Goal: Information Seeking & Learning: Learn about a topic

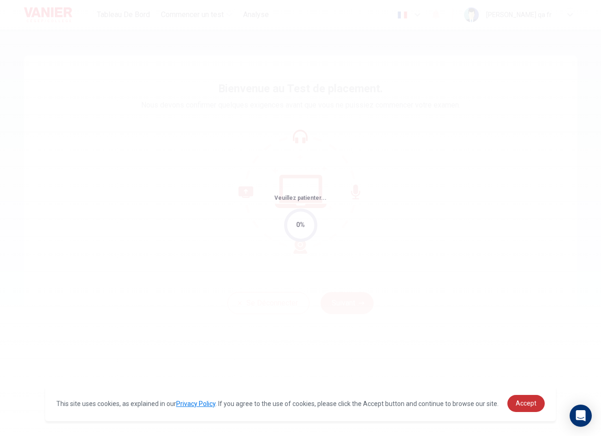
click at [534, 406] on span "Accept" at bounding box center [526, 402] width 21 height 7
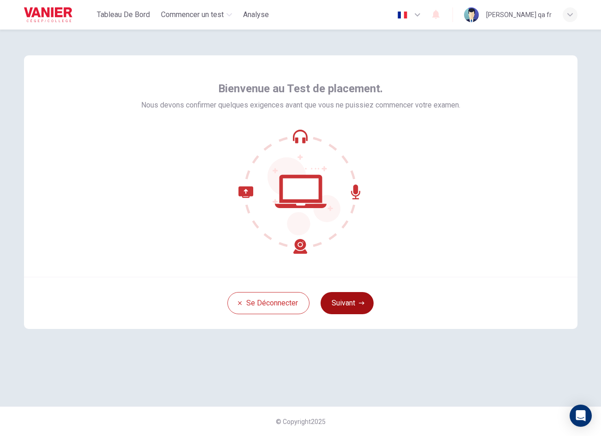
click at [351, 299] on button "Suivant" at bounding box center [347, 303] width 53 height 22
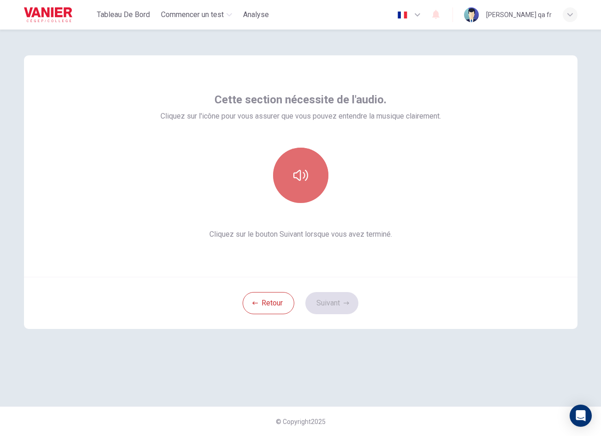
click at [312, 180] on button "button" at bounding box center [300, 175] width 55 height 55
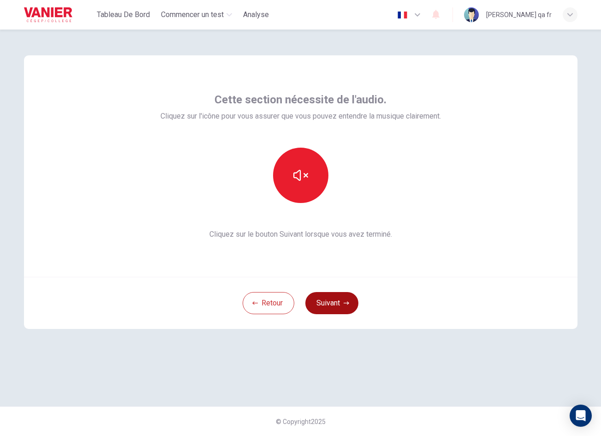
click at [338, 308] on button "Suivant" at bounding box center [331, 303] width 53 height 22
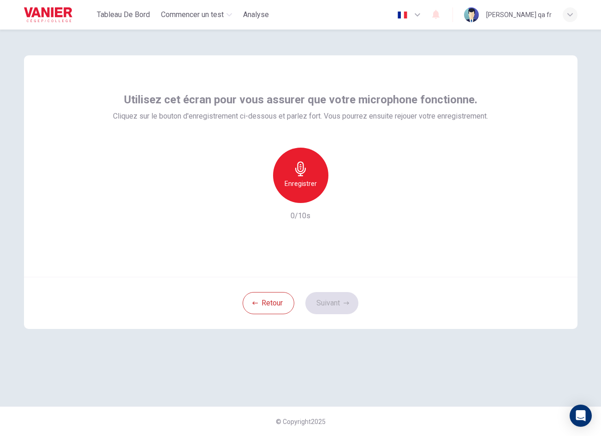
click at [304, 190] on div "Enregistrer" at bounding box center [300, 175] width 55 height 55
click at [304, 190] on div "Arrêter" at bounding box center [300, 175] width 55 height 55
click at [333, 297] on button "Suivant" at bounding box center [331, 303] width 53 height 22
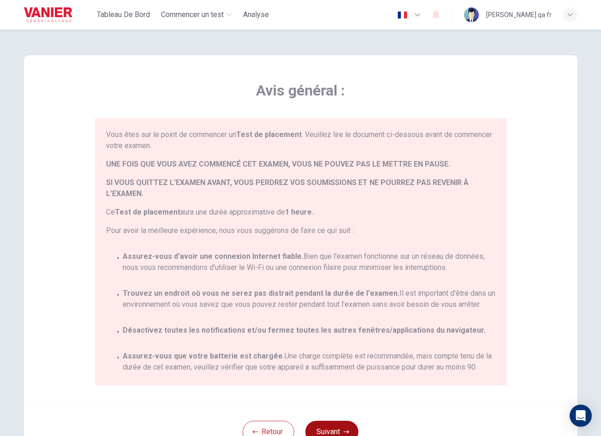
click at [340, 426] on button "Suivant" at bounding box center [331, 432] width 53 height 22
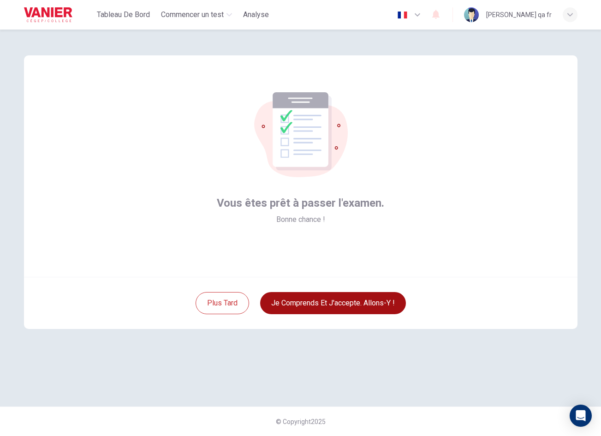
click at [346, 300] on button "Je comprends et j'accepte. Allons-y !" at bounding box center [333, 303] width 146 height 22
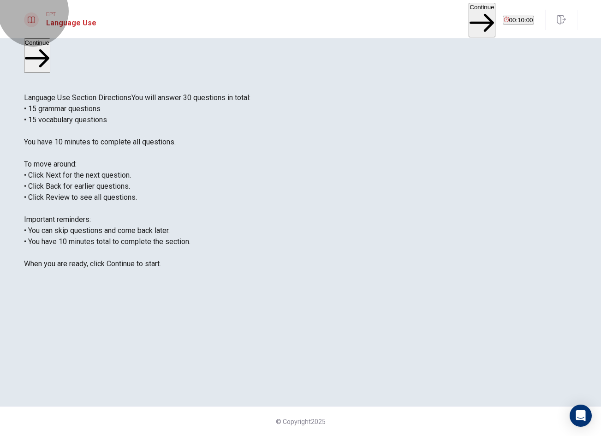
click at [469, 18] on button "Continue" at bounding box center [482, 20] width 26 height 35
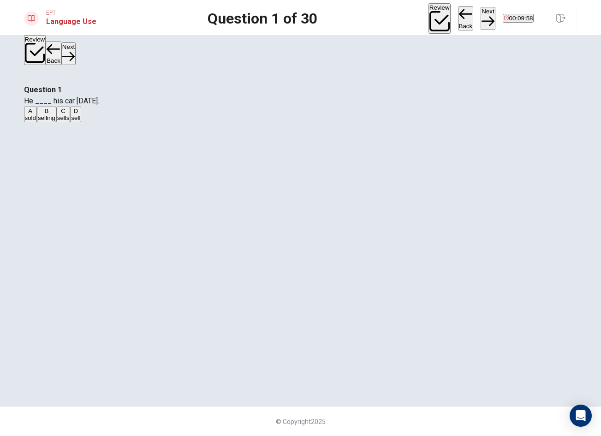
click at [37, 122] on button "A sold" at bounding box center [30, 115] width 13 height 16
click at [481, 8] on button "Next" at bounding box center [488, 18] width 14 height 23
click at [60, 122] on button "C were" at bounding box center [52, 115] width 15 height 16
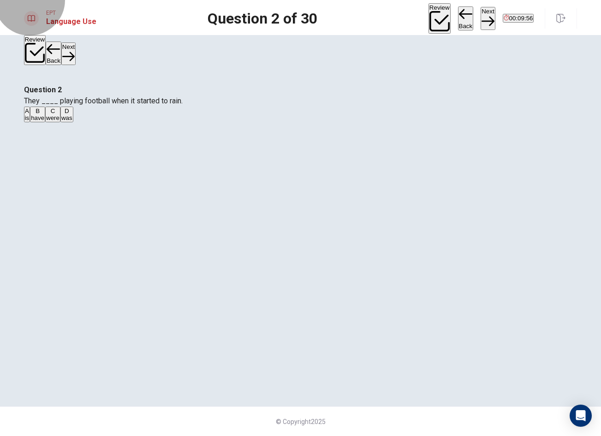
click at [481, 7] on button "Next" at bounding box center [488, 18] width 14 height 23
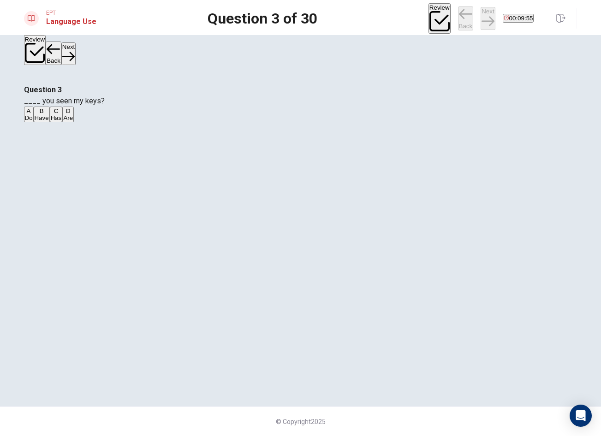
click at [34, 122] on button "A Do" at bounding box center [29, 115] width 10 height 16
click at [481, 19] on button "Next" at bounding box center [488, 18] width 14 height 23
drag, startPoint x: 319, startPoint y: 172, endPoint x: 406, endPoint y: 117, distance: 103.0
click at [50, 122] on button "B leave" at bounding box center [42, 115] width 17 height 16
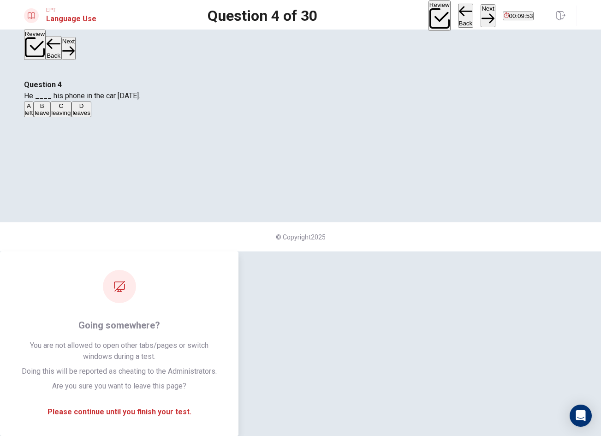
click at [481, 15] on button "Next" at bounding box center [488, 15] width 14 height 23
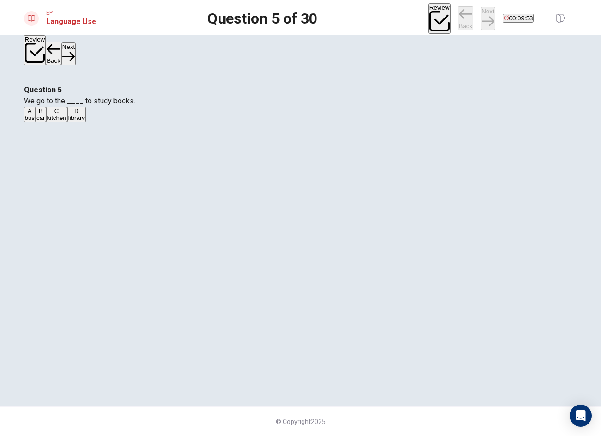
click at [36, 122] on button "A bus" at bounding box center [30, 115] width 12 height 16
click at [481, 15] on button "Next" at bounding box center [488, 18] width 14 height 23
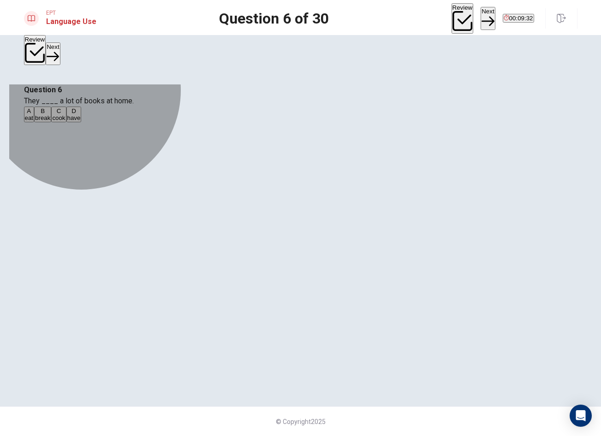
click at [51, 122] on button "B break" at bounding box center [42, 115] width 17 height 16
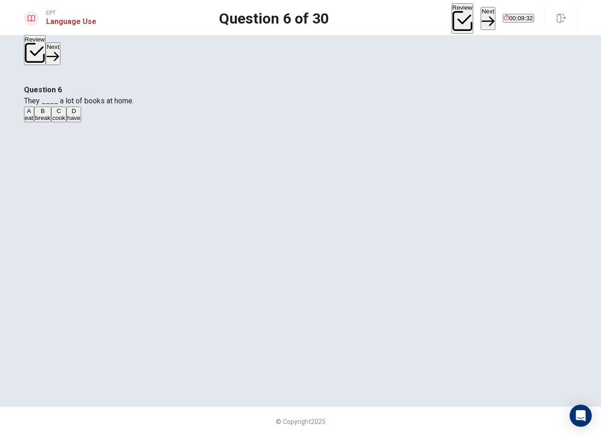
click at [481, 19] on button "Next" at bounding box center [488, 18] width 14 height 23
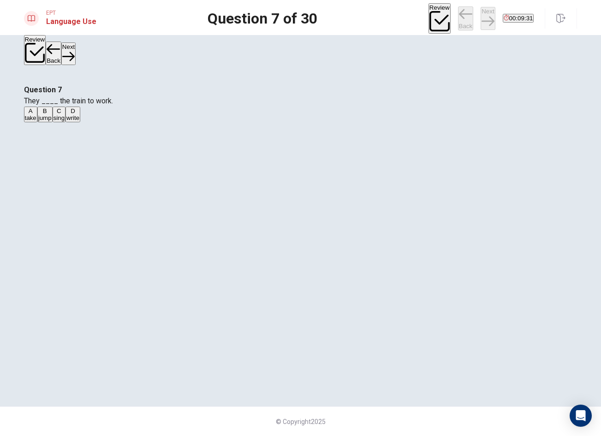
click at [37, 122] on button "A take" at bounding box center [30, 115] width 13 height 16
click at [481, 17] on button "Next" at bounding box center [488, 18] width 14 height 23
click at [72, 122] on button "C eats" at bounding box center [65, 115] width 13 height 16
click at [481, 24] on button "Next" at bounding box center [488, 18] width 14 height 23
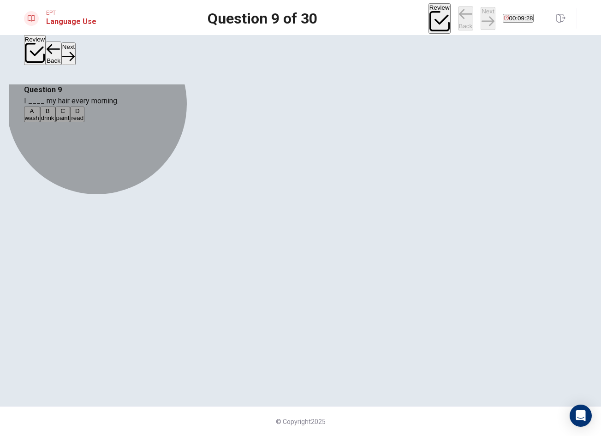
click at [40, 122] on button "A wash" at bounding box center [32, 115] width 16 height 16
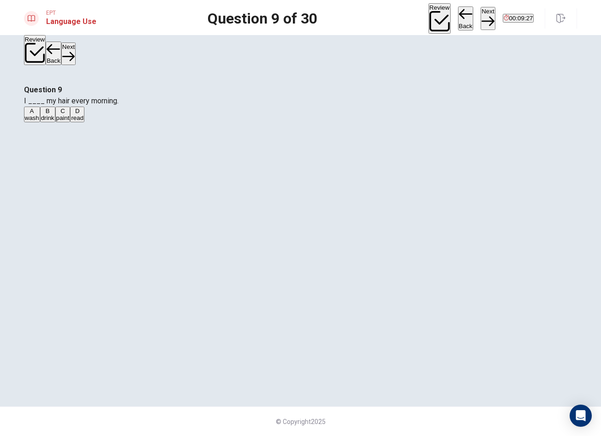
click at [481, 18] on button "Next" at bounding box center [488, 18] width 14 height 23
click at [88, 122] on button "C finishing" at bounding box center [75, 115] width 24 height 16
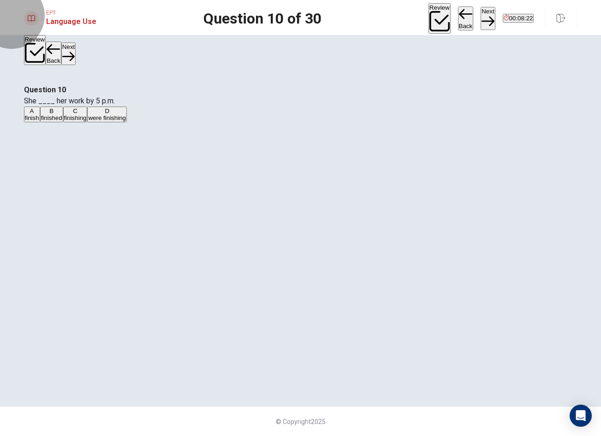
click at [481, 22] on button "Next" at bounding box center [488, 18] width 14 height 23
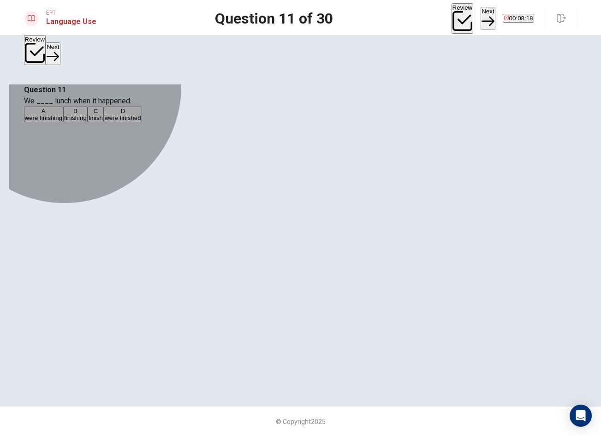
click at [64, 122] on button "A were finishing" at bounding box center [44, 115] width 40 height 16
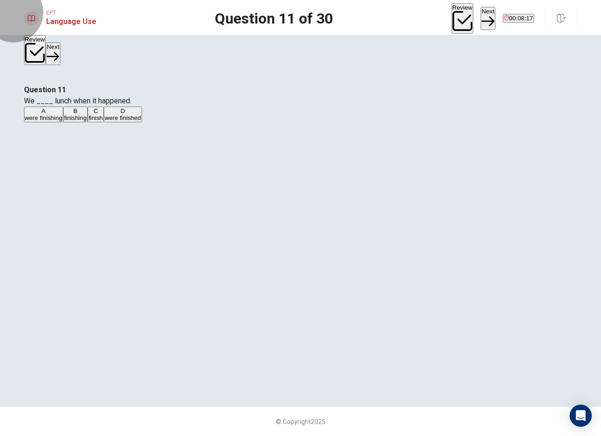
click at [481, 19] on button "Next" at bounding box center [488, 18] width 14 height 23
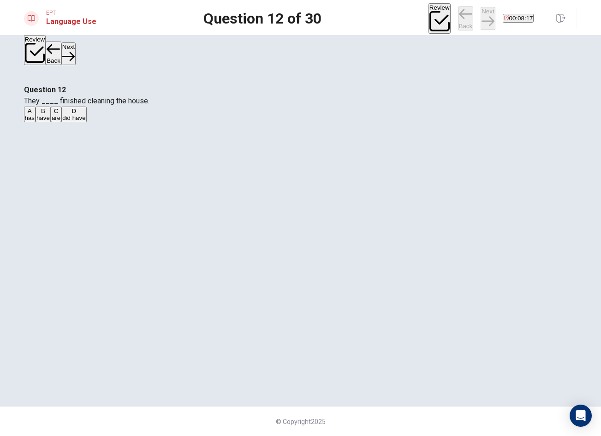
click at [51, 122] on button "B have" at bounding box center [43, 115] width 15 height 16
click at [481, 13] on button "Next" at bounding box center [488, 18] width 14 height 23
click at [52, 122] on button "A are come" at bounding box center [38, 115] width 28 height 16
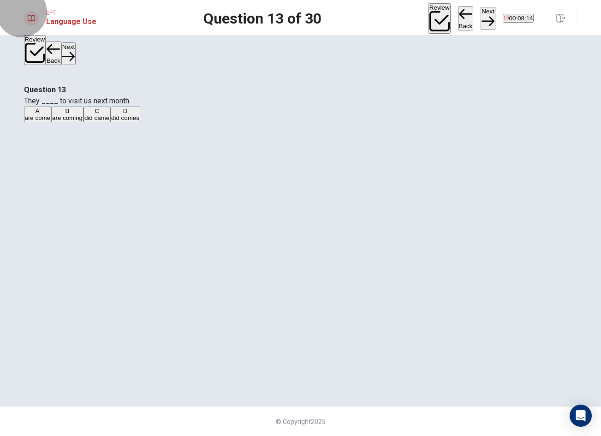
click at [481, 18] on button "Next" at bounding box center [488, 18] width 14 height 23
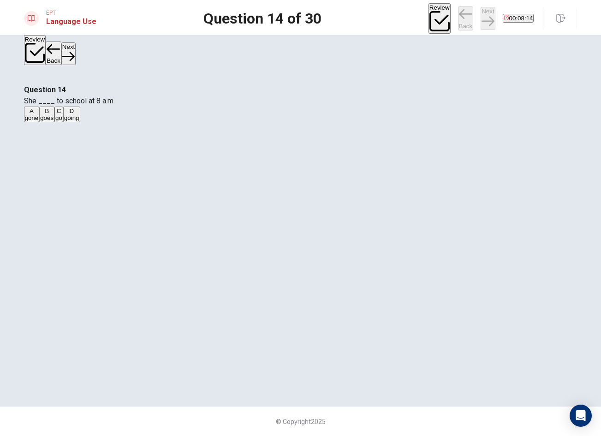
click at [54, 122] on button "B goes" at bounding box center [46, 115] width 15 height 16
click at [481, 15] on button "Next" at bounding box center [488, 18] width 14 height 23
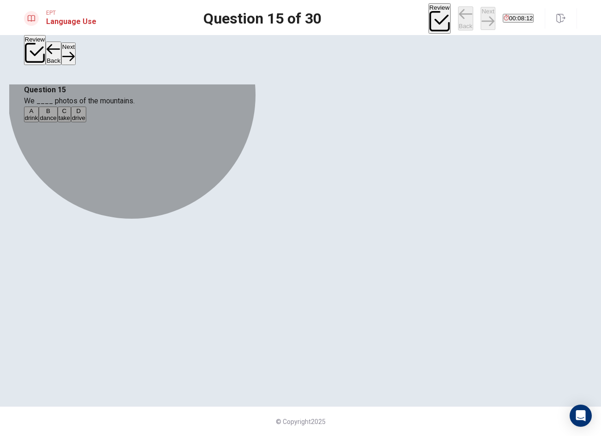
click at [39, 122] on button "A drink" at bounding box center [31, 115] width 15 height 16
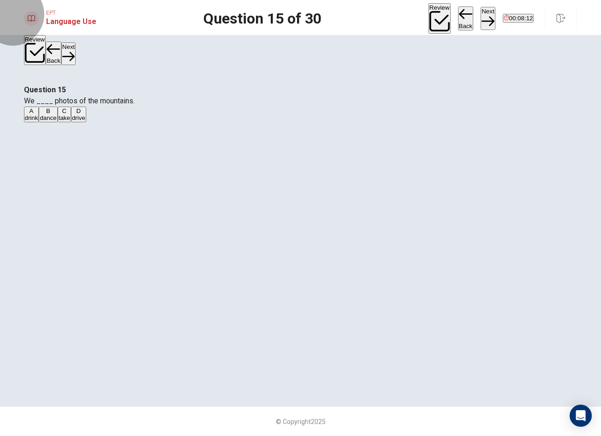
click at [481, 21] on button "Next" at bounding box center [488, 18] width 14 height 23
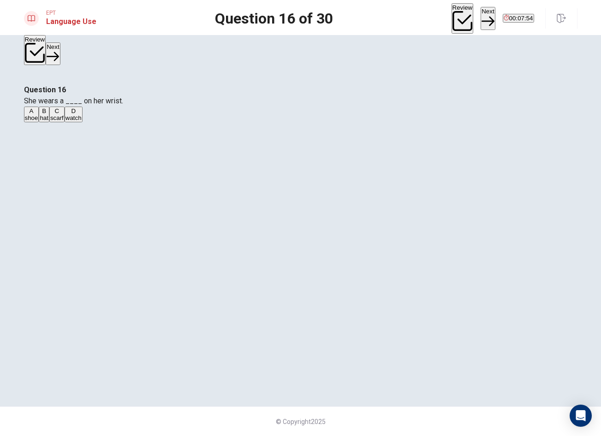
click at [39, 122] on button "A shoe" at bounding box center [31, 115] width 15 height 16
click at [481, 16] on button "Next" at bounding box center [488, 18] width 14 height 23
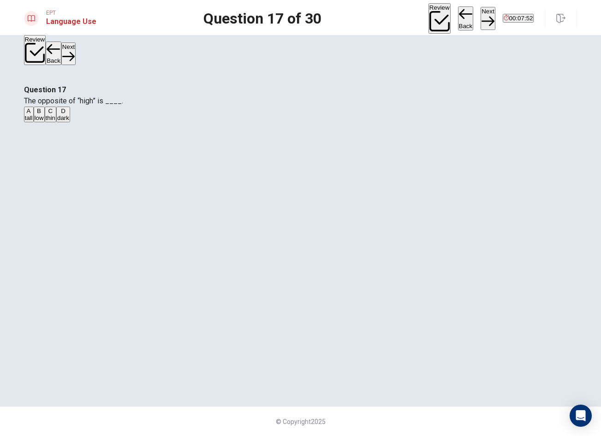
click at [45, 122] on button "B low" at bounding box center [39, 115] width 11 height 16
click at [481, 12] on button "Next" at bounding box center [488, 18] width 14 height 23
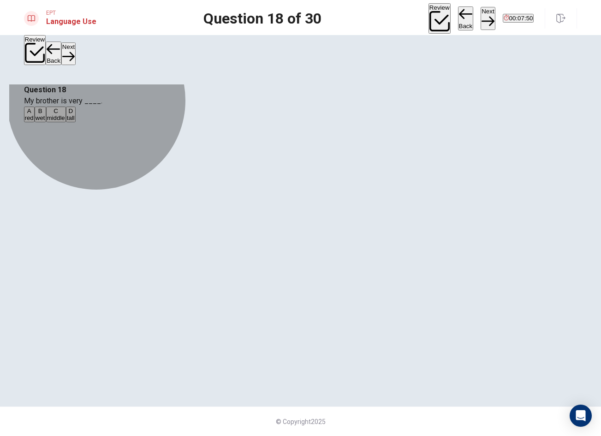
click at [35, 122] on button "A red" at bounding box center [29, 115] width 11 height 16
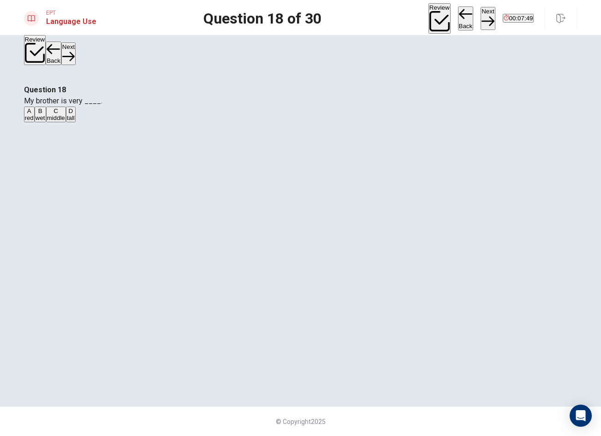
click at [481, 16] on button "Next" at bounding box center [488, 18] width 14 height 23
click at [71, 122] on button "C Give" at bounding box center [64, 115] width 14 height 16
click at [481, 12] on button "Next" at bounding box center [488, 18] width 14 height 23
click at [77, 122] on button "B are buying" at bounding box center [61, 115] width 30 height 16
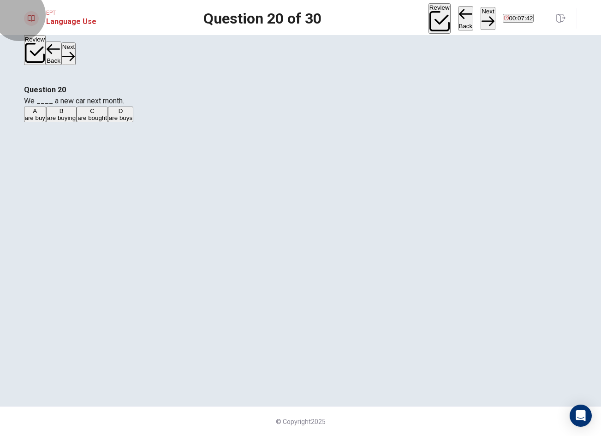
click at [481, 21] on button "Next" at bounding box center [488, 18] width 14 height 23
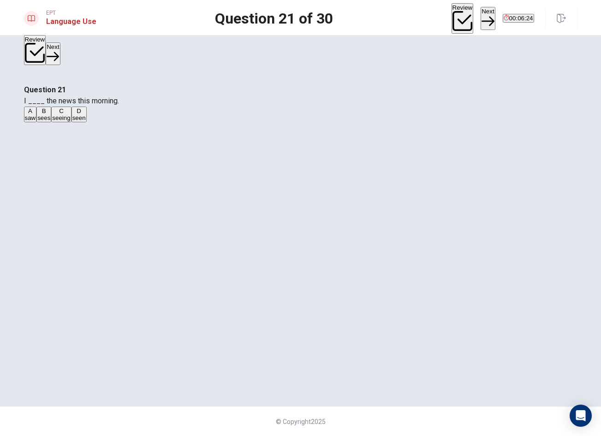
click at [51, 122] on button "B sees" at bounding box center [43, 115] width 15 height 16
click at [481, 22] on button "Next" at bounding box center [488, 18] width 14 height 23
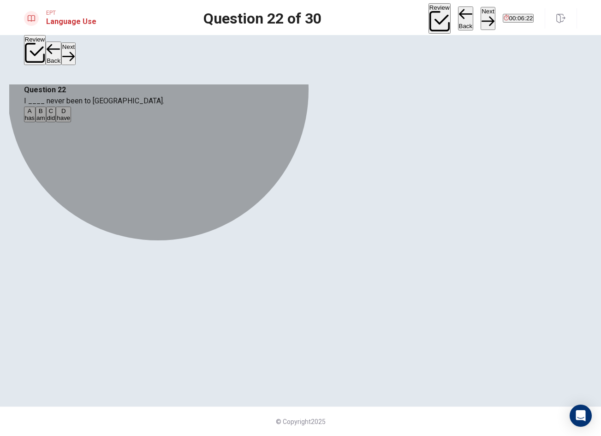
click at [36, 122] on button "A has" at bounding box center [30, 115] width 12 height 16
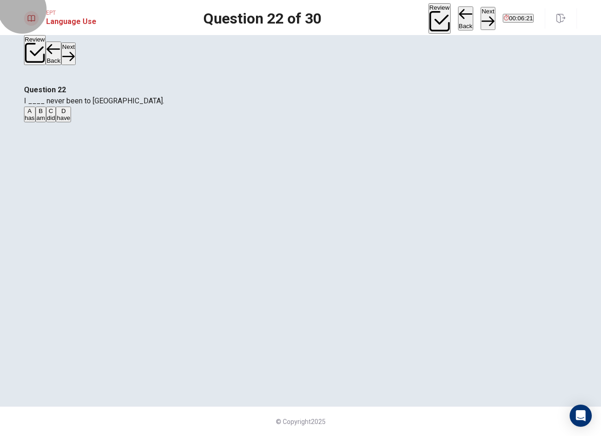
click at [481, 16] on button "Next" at bounding box center [488, 18] width 14 height 23
click at [64, 122] on button "C going" at bounding box center [55, 115] width 17 height 16
click at [481, 18] on button "Next" at bounding box center [488, 18] width 14 height 23
click at [37, 122] on button "A Has" at bounding box center [30, 115] width 13 height 16
click at [481, 21] on button "Next" at bounding box center [488, 18] width 14 height 23
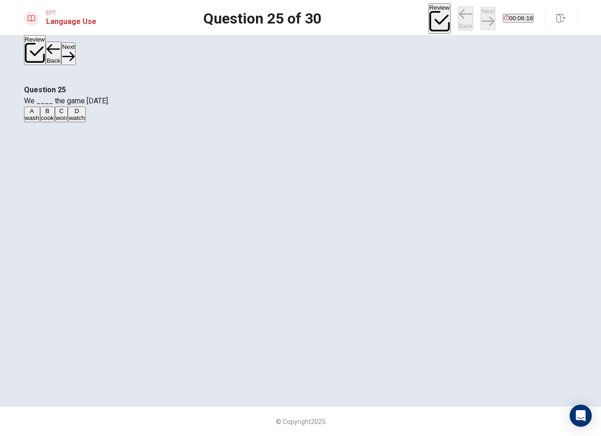
click at [55, 122] on button "[PERSON_NAME]" at bounding box center [47, 115] width 15 height 16
click at [481, 19] on button "Next" at bounding box center [488, 18] width 14 height 23
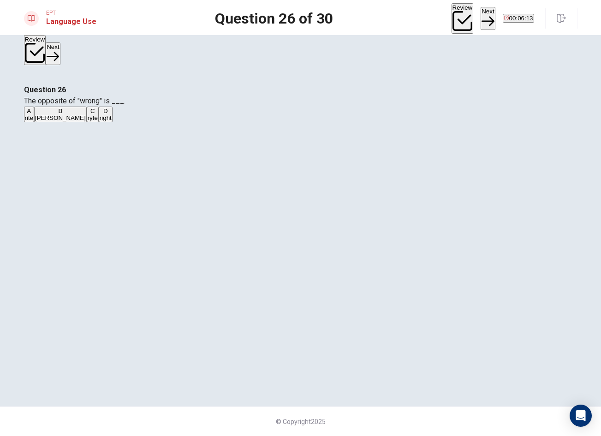
click at [35, 122] on button "A rite" at bounding box center [29, 115] width 11 height 16
click at [482, 17] on icon "button" at bounding box center [488, 21] width 12 height 12
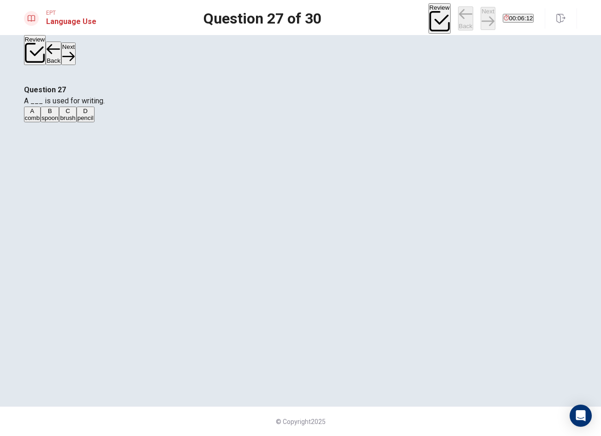
click at [59, 122] on button "B spoon" at bounding box center [50, 115] width 18 height 16
click at [481, 22] on button "Next" at bounding box center [488, 18] width 14 height 23
click at [39, 122] on button "A book" at bounding box center [31, 115] width 15 height 16
click at [481, 18] on button "Next" at bounding box center [488, 18] width 14 height 23
click at [57, 122] on button "C bird" at bounding box center [51, 115] width 12 height 16
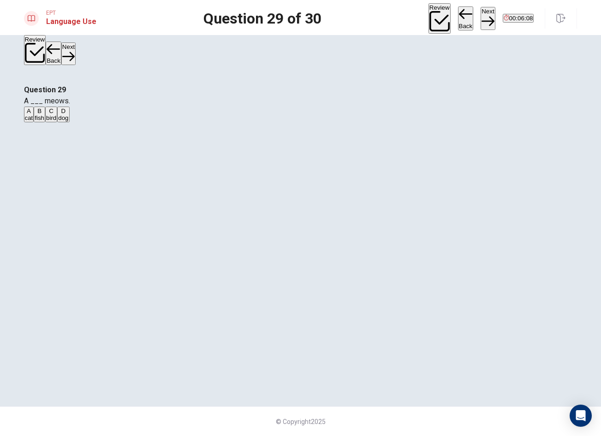
click at [481, 18] on button "Next" at bounding box center [488, 18] width 14 height 23
click at [303, 123] on div "A Is B Does C Have D Are" at bounding box center [300, 115] width 553 height 17
click at [30, 122] on button "A Is" at bounding box center [27, 115] width 6 height 16
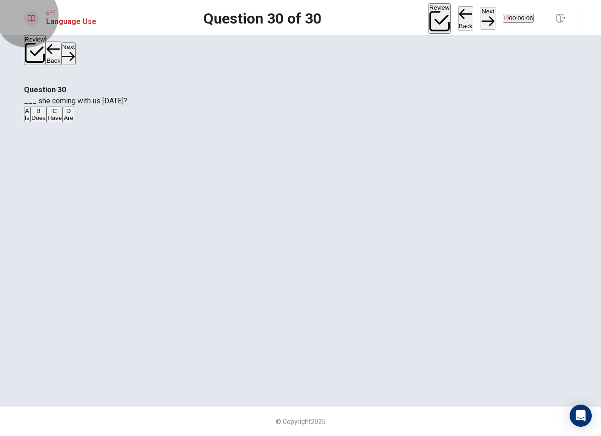
click at [481, 22] on button "Next" at bounding box center [488, 18] width 14 height 23
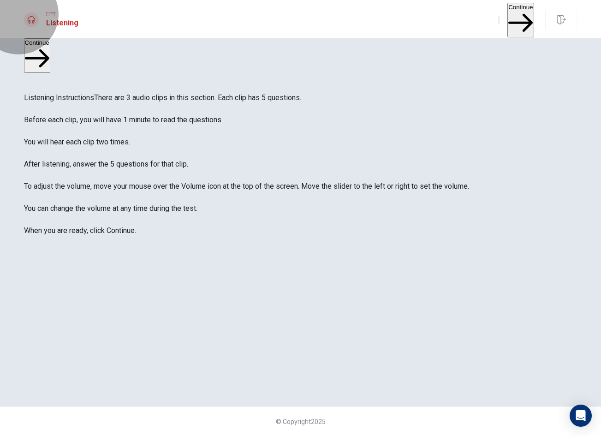
click at [507, 21] on button "Continue" at bounding box center [520, 20] width 26 height 35
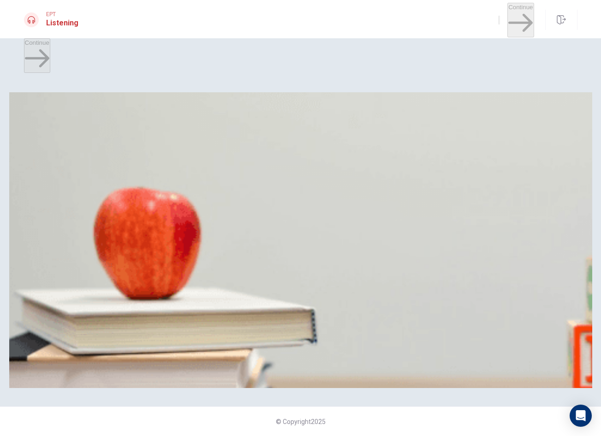
click at [227, 141] on button "C She cancels the appointment" at bounding box center [186, 133] width 81 height 16
click at [66, 180] on button "B [DATE]" at bounding box center [55, 172] width 21 height 16
click at [62, 219] on button "B 3 p.m." at bounding box center [52, 211] width 19 height 16
click at [128, 256] on span "[PERSON_NAME]" at bounding box center [102, 253] width 51 height 7
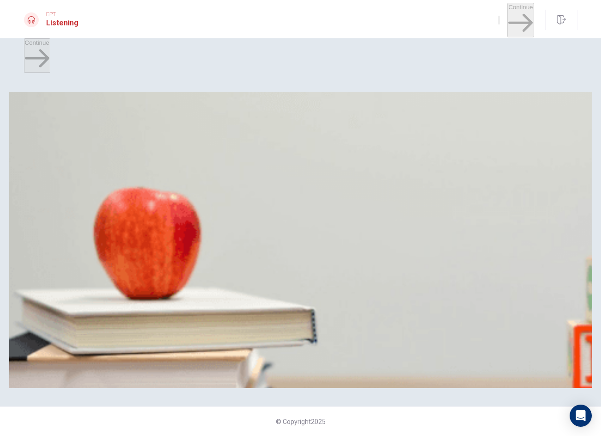
click at [247, 288] on span "To make a doctor’s appointment" at bounding box center [203, 291] width 87 height 7
click at [507, 18] on button "Continue" at bounding box center [520, 20] width 26 height 35
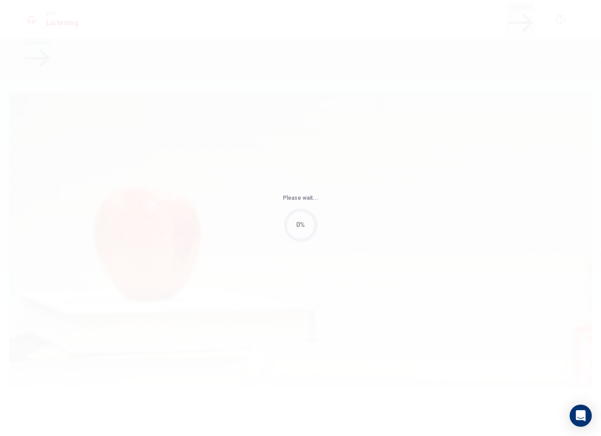
type input "3"
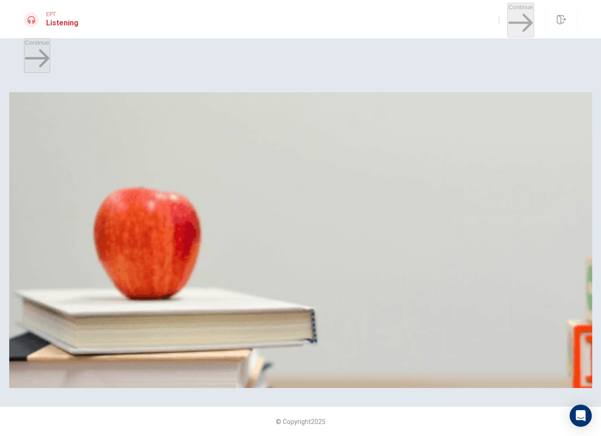
click at [69, 137] on button "A Go up the stairs" at bounding box center [46, 133] width 45 height 16
click at [133, 180] on button "C She isn’t sure" at bounding box center [113, 172] width 39 height 16
click at [48, 203] on button "A Thanks." at bounding box center [36, 211] width 24 height 16
click at [48, 242] on button "A Gate 14" at bounding box center [36, 250] width 24 height 16
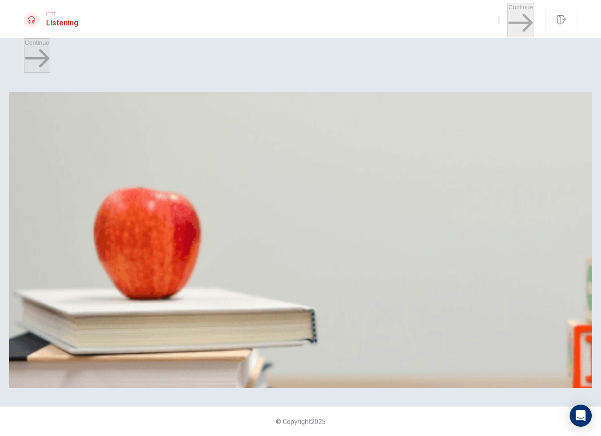
scroll to position [860, 0]
click at [52, 280] on button "A At a bank" at bounding box center [38, 288] width 28 height 16
click at [507, 13] on button "Continue" at bounding box center [520, 20] width 26 height 35
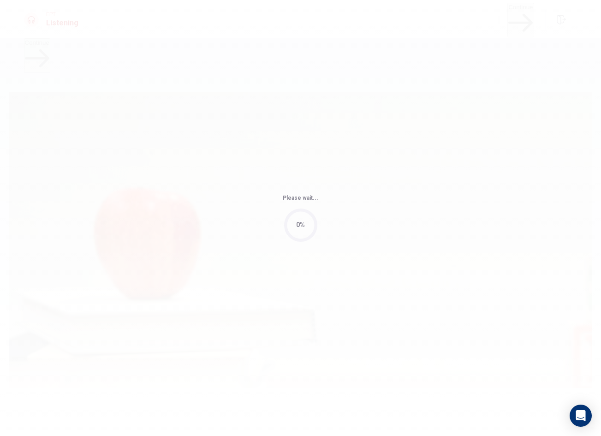
type input "4"
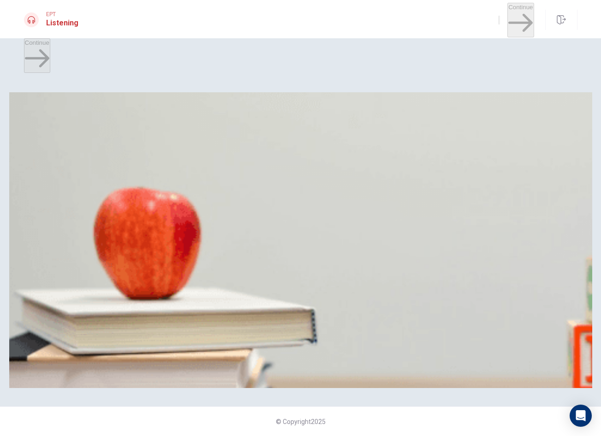
click at [207, 140] on span "A specific medicine" at bounding box center [181, 136] width 52 height 7
click at [213, 180] on button "D Bandages" at bounding box center [199, 172] width 30 height 16
click at [236, 215] on span "He says, 'I’ll take it.'" at bounding box center [209, 214] width 54 height 7
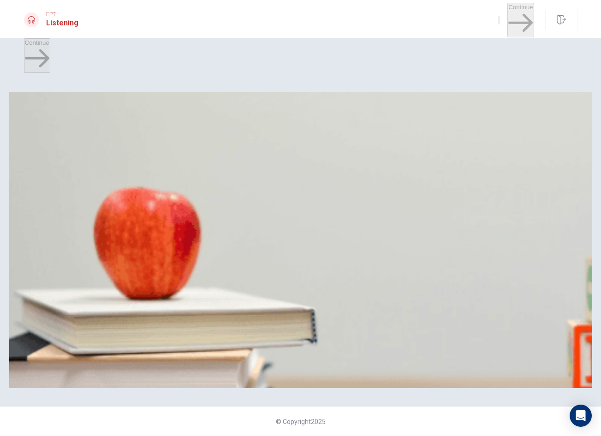
click at [117, 250] on span "Every eight hours" at bounding box center [93, 253] width 48 height 7
type input "2"
type input "0"
drag, startPoint x: 331, startPoint y: 46, endPoint x: 320, endPoint y: 96, distance: 51.5
click at [320, 48] on body "This site uses cookies, as explained in our Privacy Policy . If you agree to th…" at bounding box center [300, 218] width 601 height 436
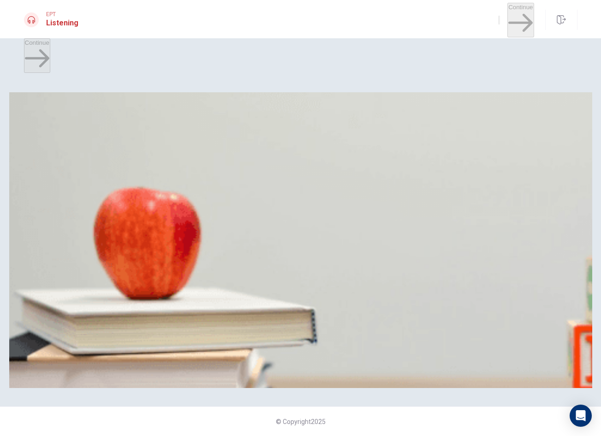
scroll to position [830, 0]
click at [86, 291] on button "B At a hospital" at bounding box center [68, 288] width 36 height 16
click at [518, 12] on button "Continue" at bounding box center [520, 20] width 26 height 35
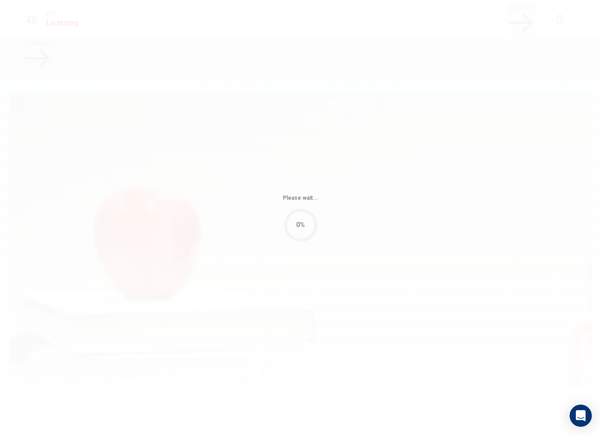
type input "4"
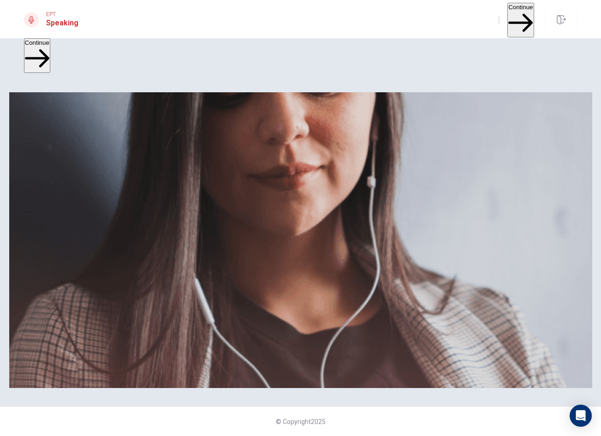
click at [507, 12] on button "Continue" at bounding box center [520, 20] width 26 height 35
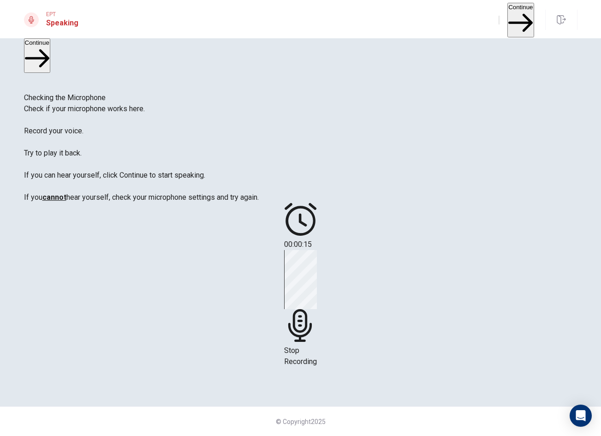
click at [507, 16] on button "Continue" at bounding box center [520, 20] width 26 height 35
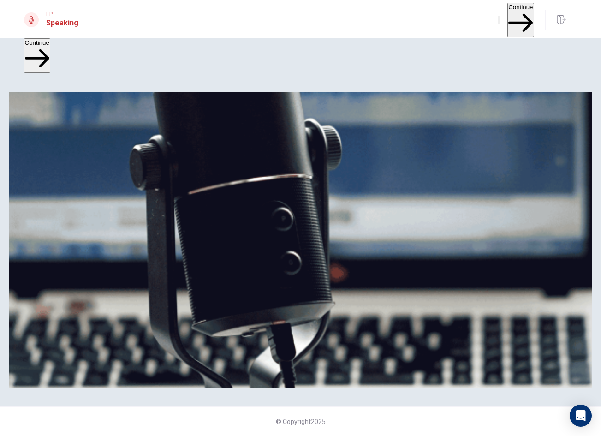
click at [507, 16] on button "Continue" at bounding box center [520, 20] width 26 height 35
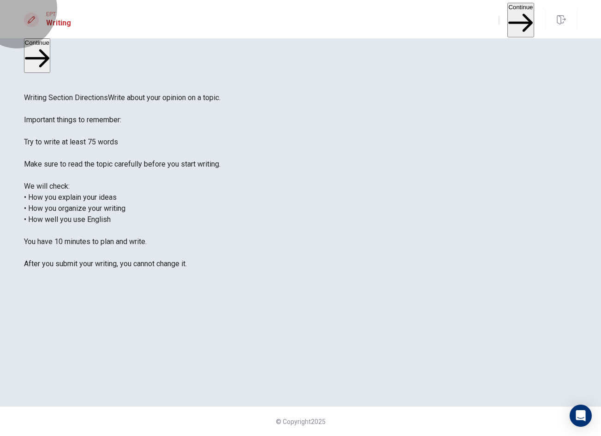
click at [507, 15] on button "Continue" at bounding box center [520, 20] width 26 height 35
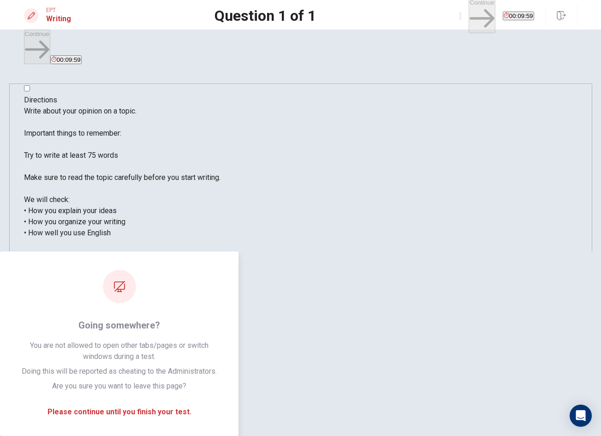
type textarea "qa qa"
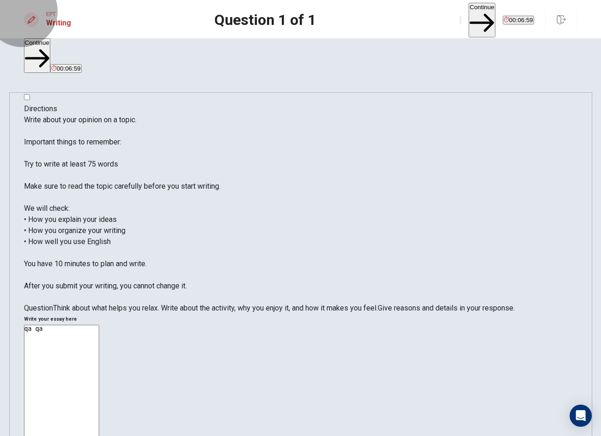
click at [469, 18] on button "Continue" at bounding box center [482, 20] width 26 height 35
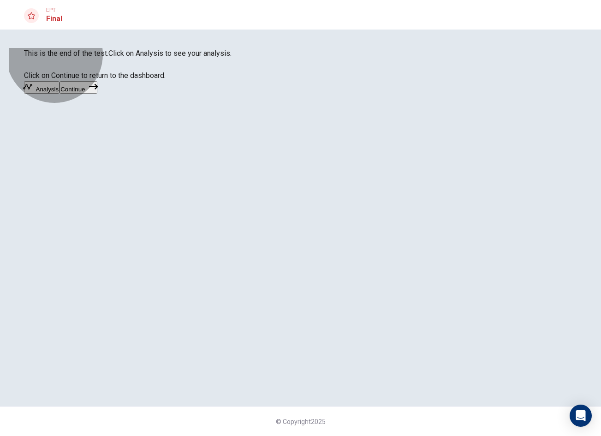
click at [98, 91] on icon "button" at bounding box center [93, 86] width 9 height 9
